Goal: Check status: Check status

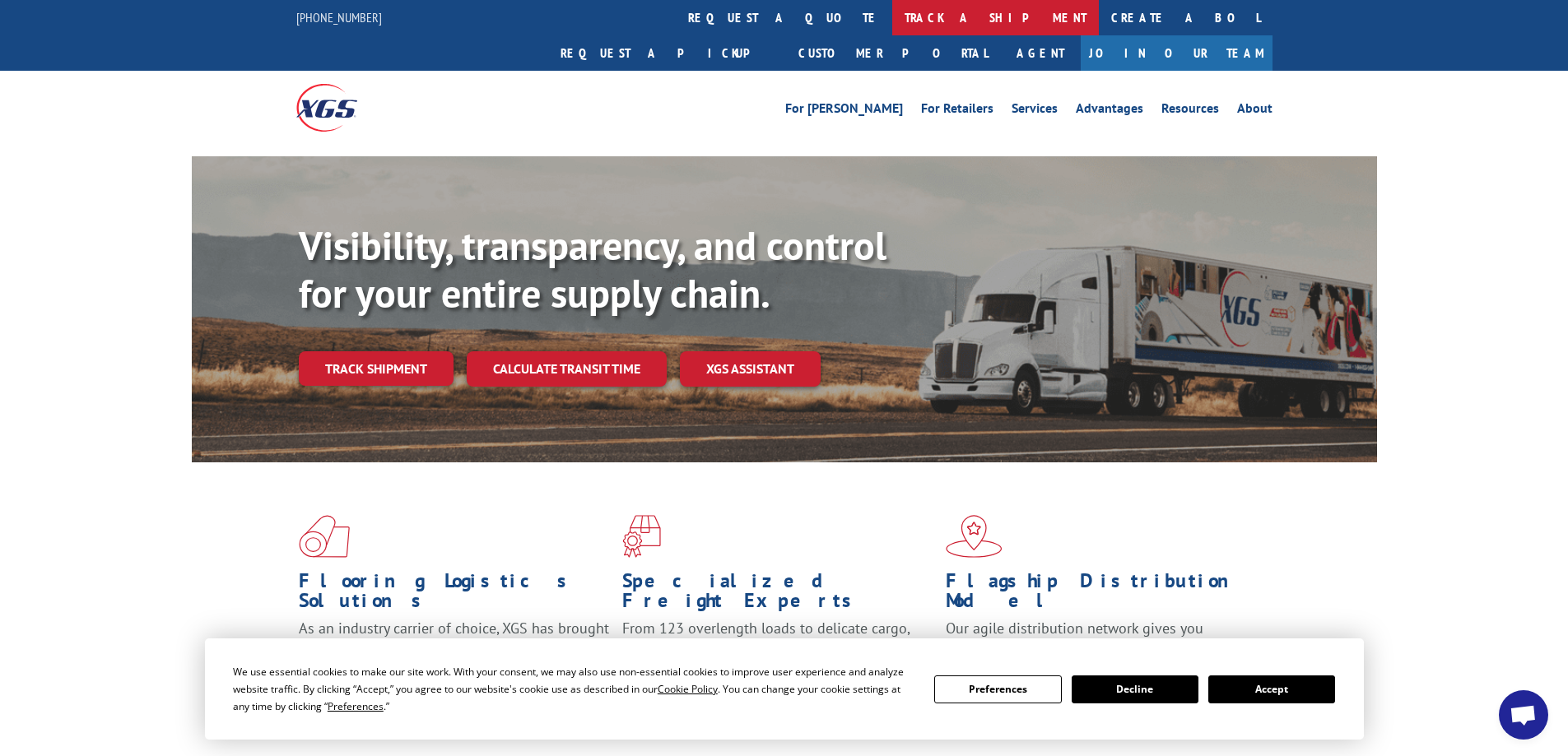
click at [892, 16] on link "track a shipment" at bounding box center [995, 18] width 206 height 36
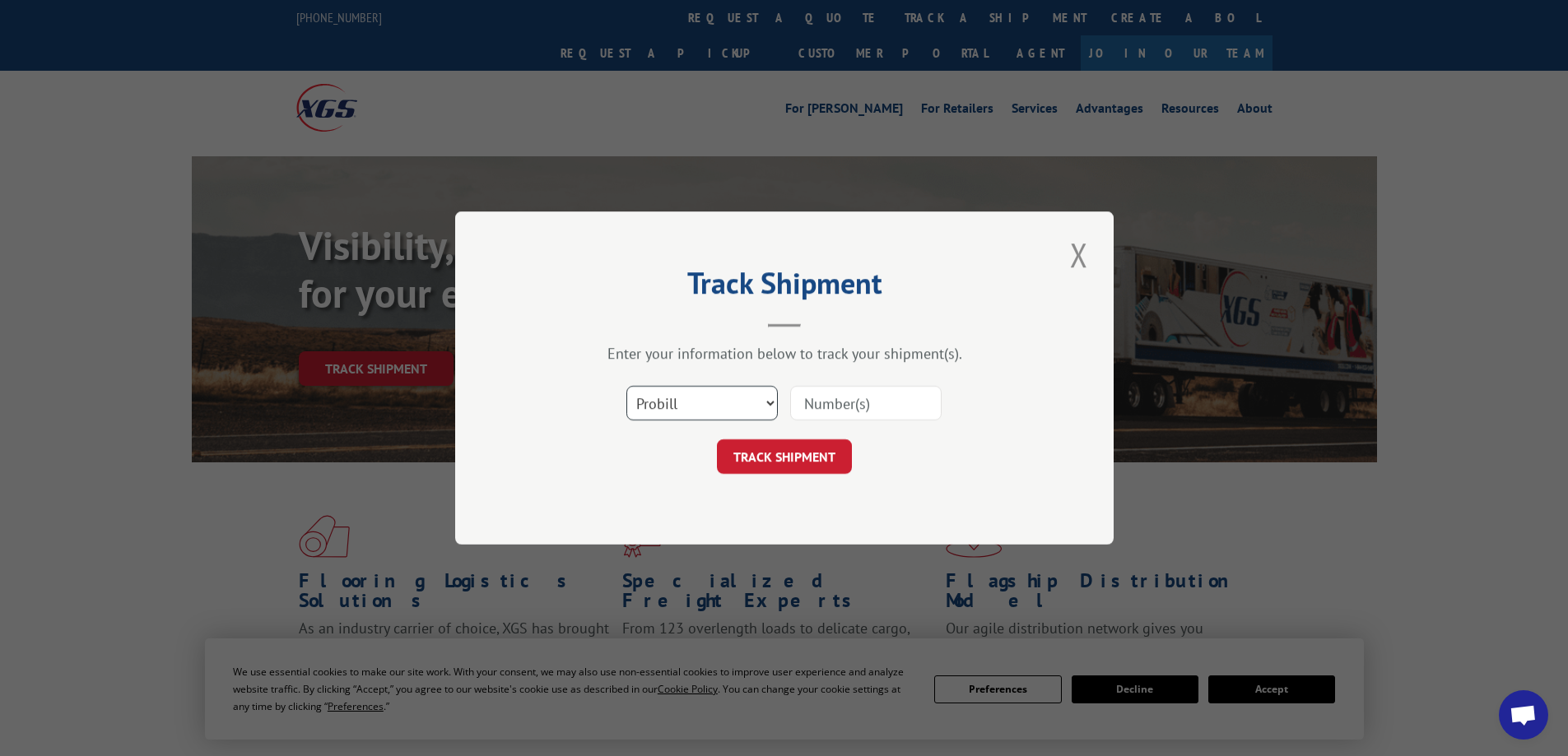
click at [763, 394] on select "Select category... Probill BOL PO" at bounding box center [701, 403] width 151 height 35
select select "po"
click at [626, 386] on select "Select category... Probill BOL PO" at bounding box center [701, 403] width 151 height 35
click at [850, 401] on input at bounding box center [865, 403] width 151 height 35
type input "TU005748"
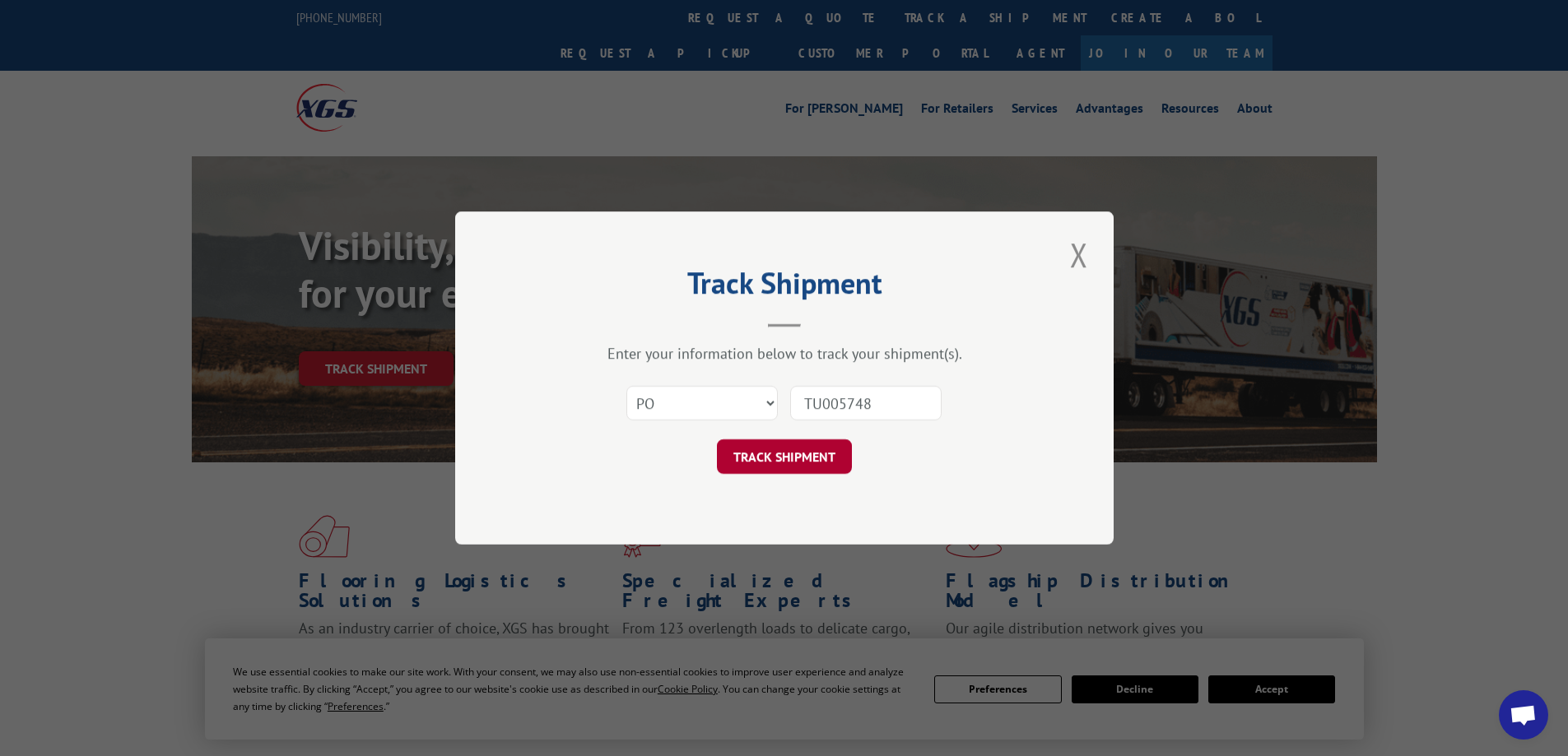
click at [807, 454] on button "TRACK SHIPMENT" at bounding box center [784, 457] width 135 height 35
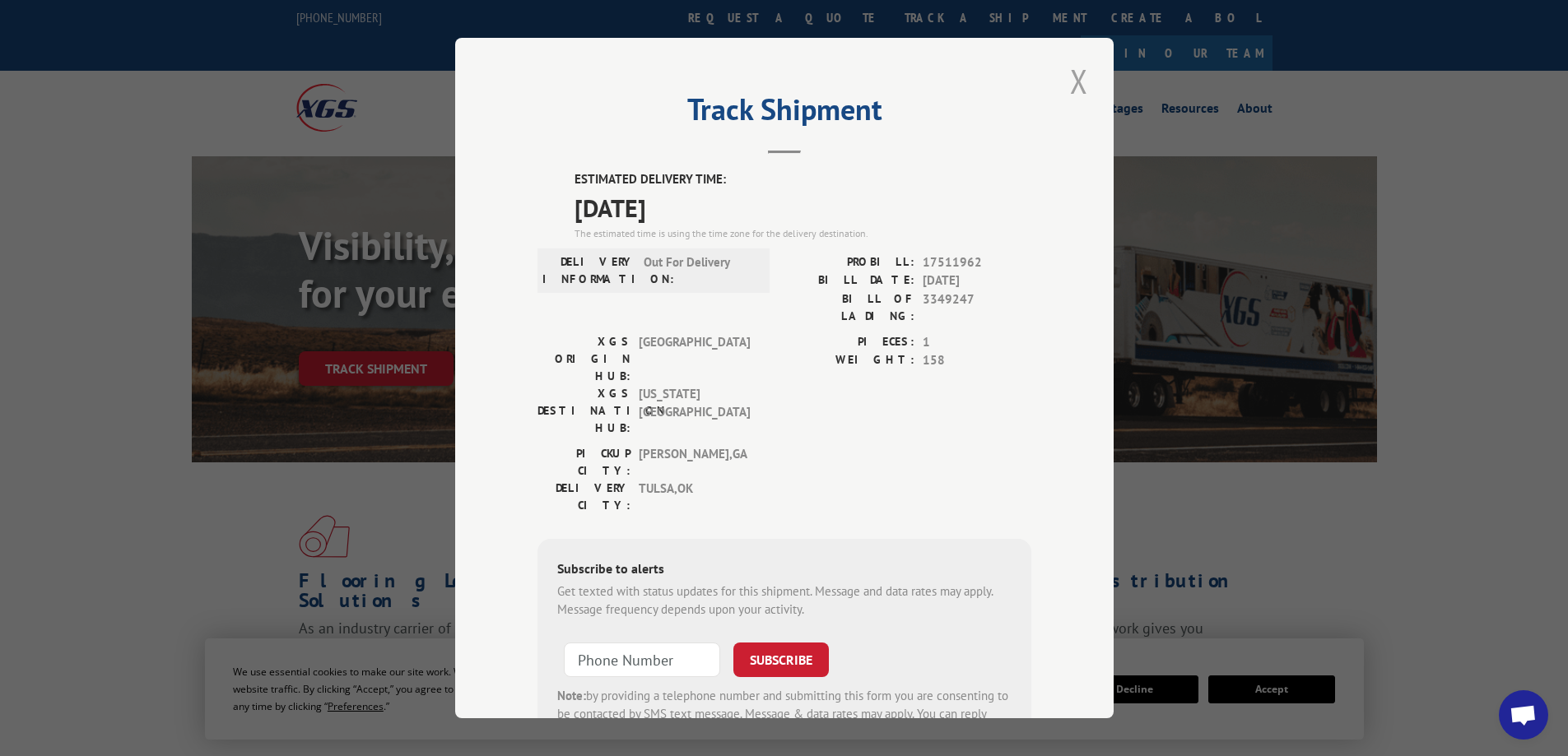
click at [1068, 85] on button "Close modal" at bounding box center [1078, 81] width 28 height 45
